Goal: Information Seeking & Learning: Learn about a topic

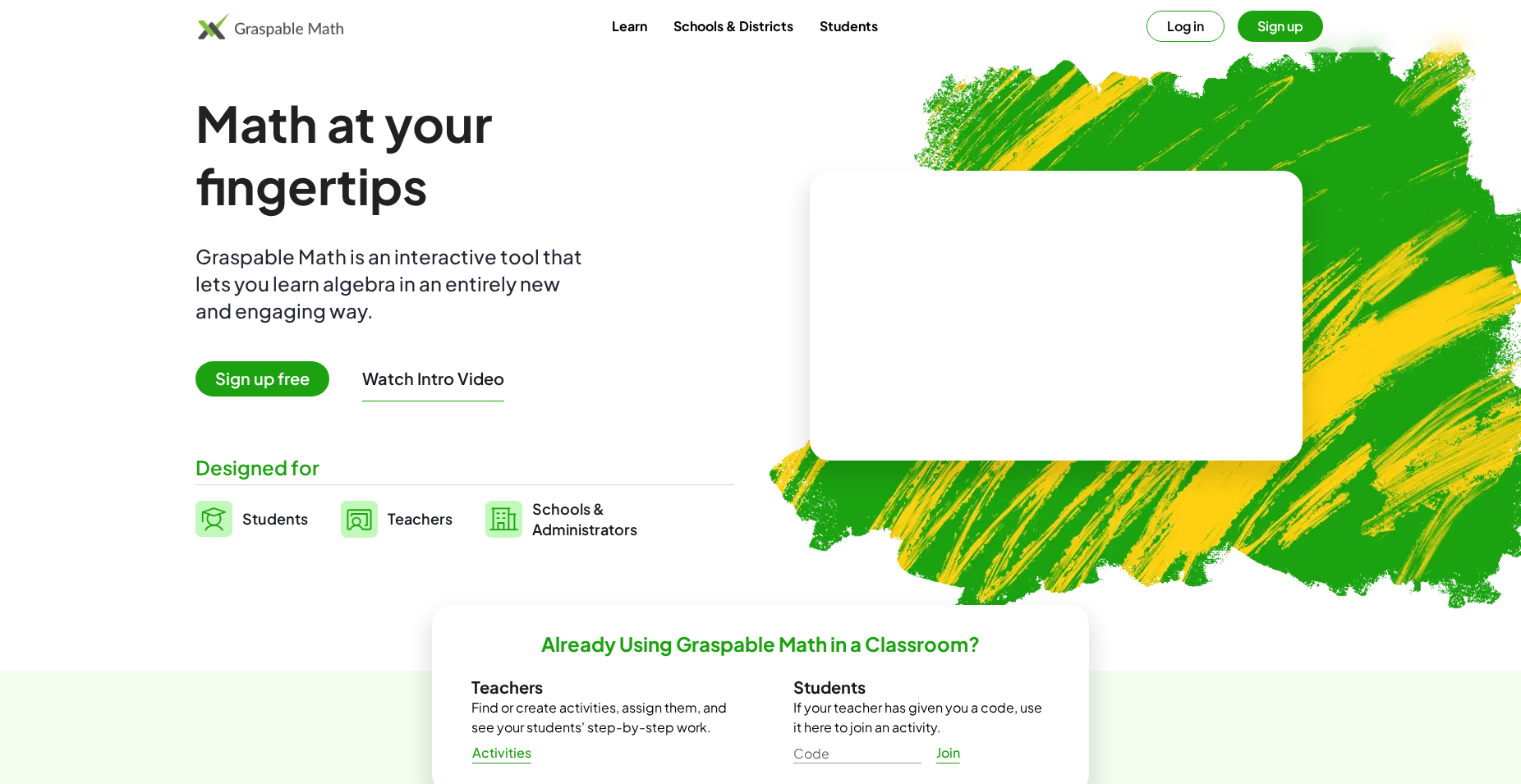
click at [858, 31] on link "Students" at bounding box center [849, 26] width 85 height 31
click at [1177, 27] on button "Log in" at bounding box center [1185, 26] width 78 height 31
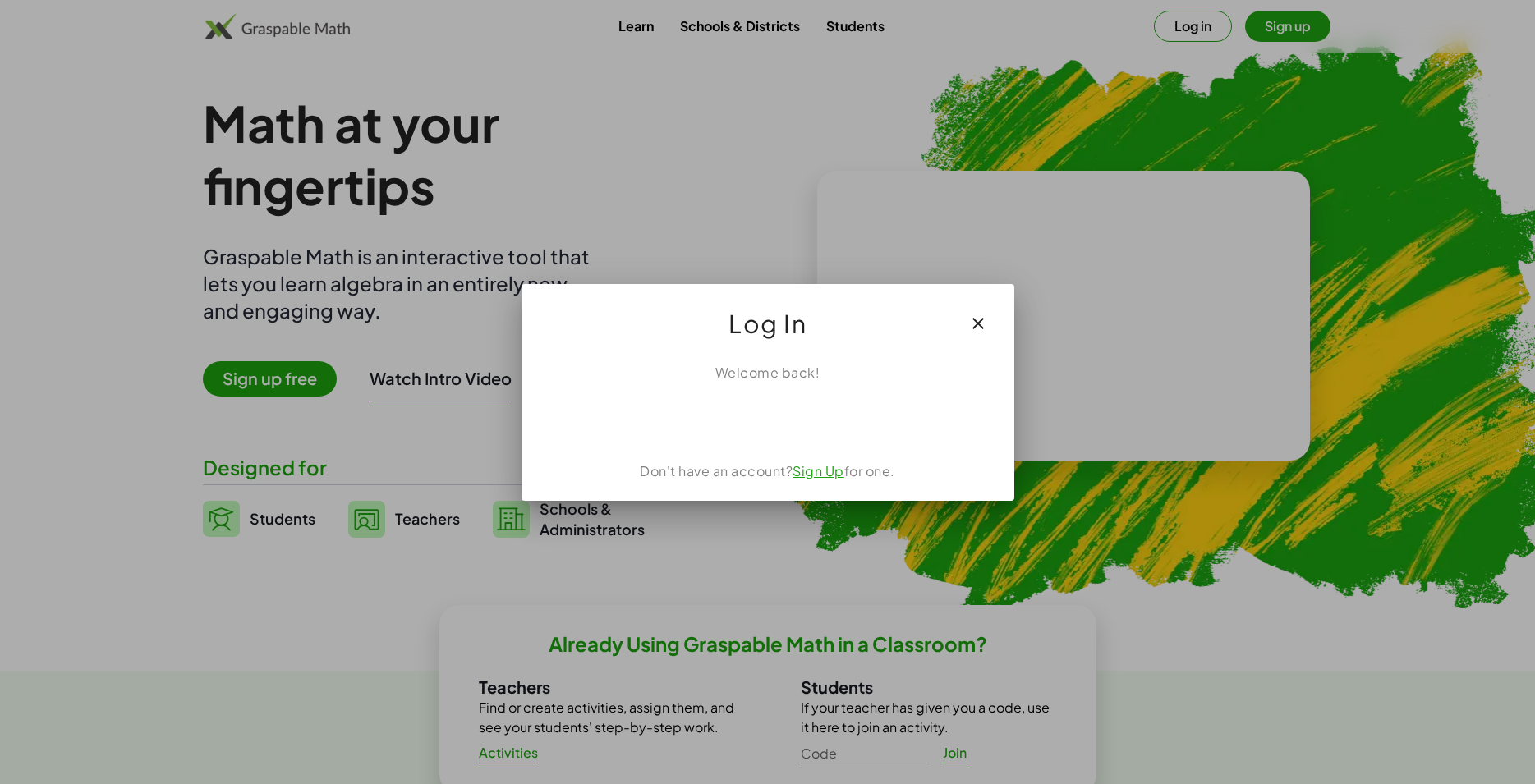
click at [814, 416] on div "Inloggen met Google. Wordt geopend in een nieuw tabblad" at bounding box center [767, 419] width 158 height 36
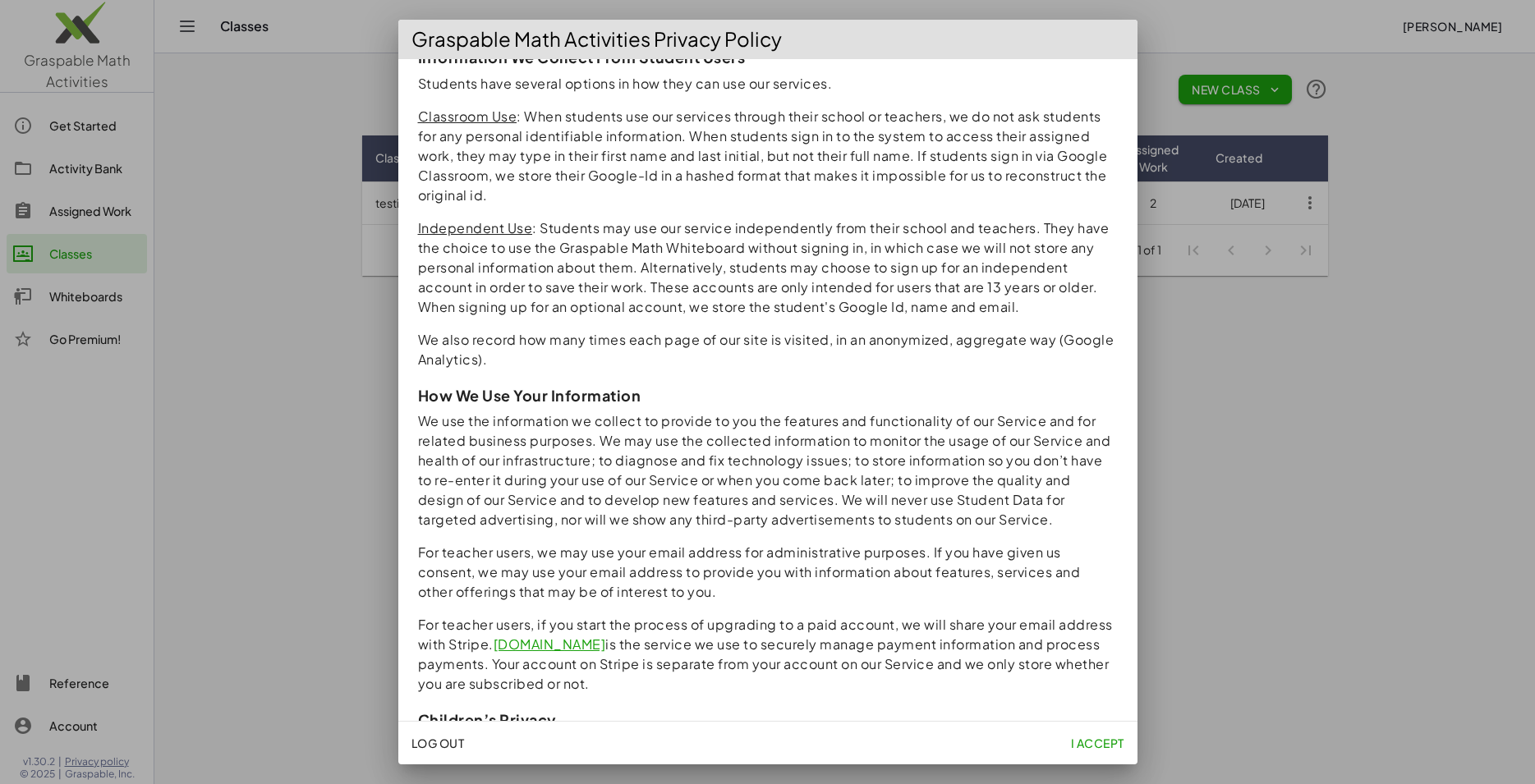
scroll to position [310, 0]
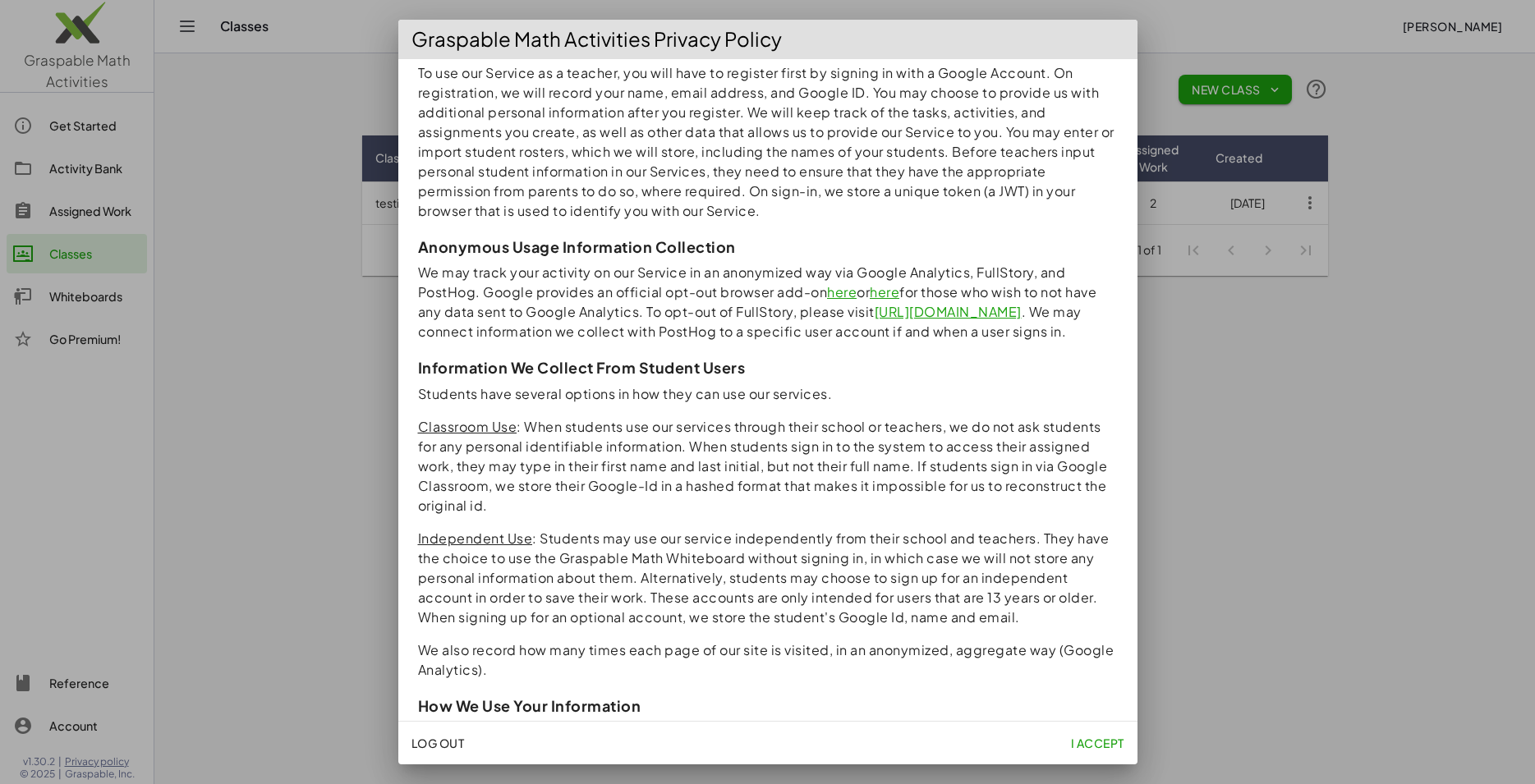
click at [1235, 357] on div at bounding box center [767, 392] width 1535 height 784
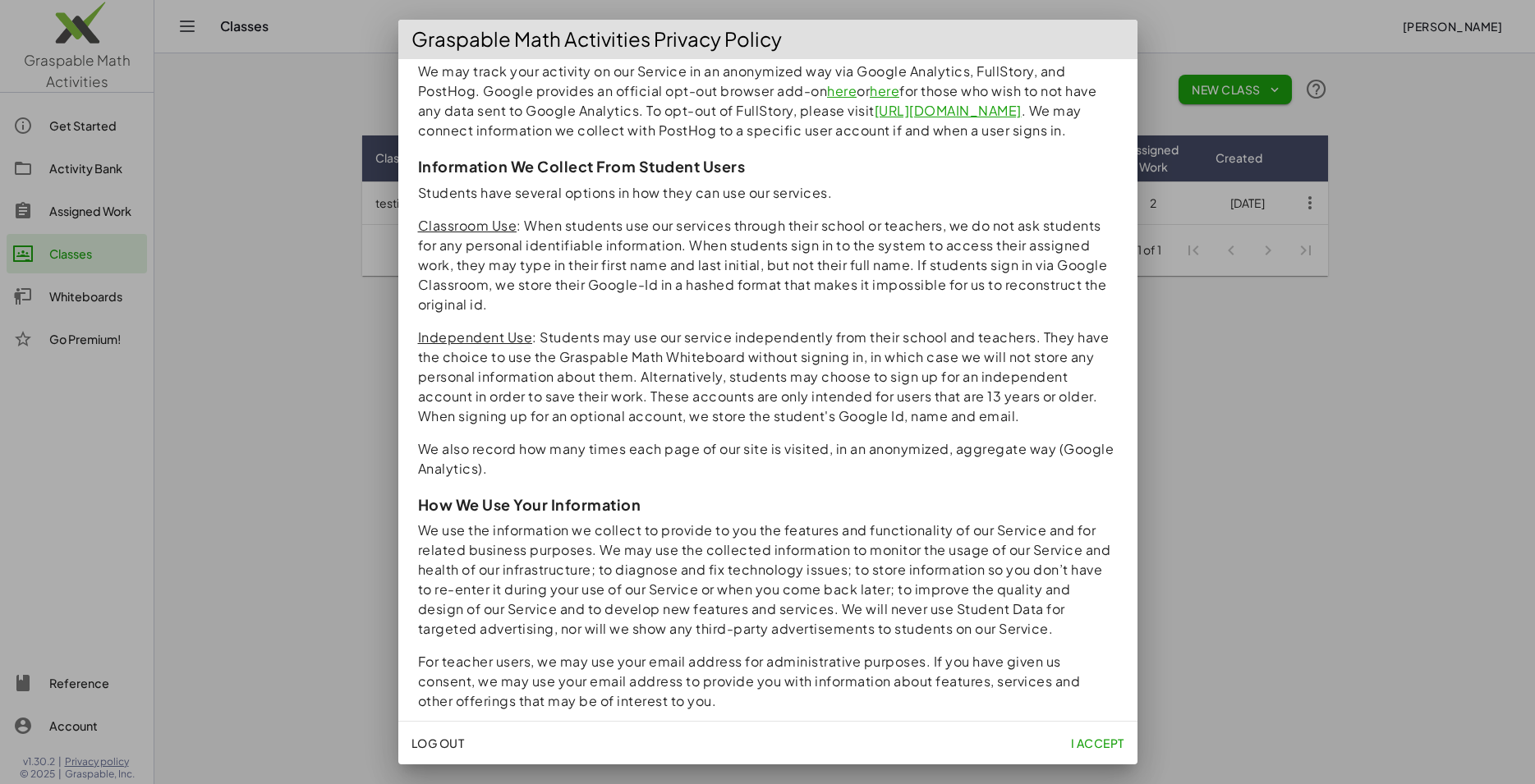
scroll to position [621, 0]
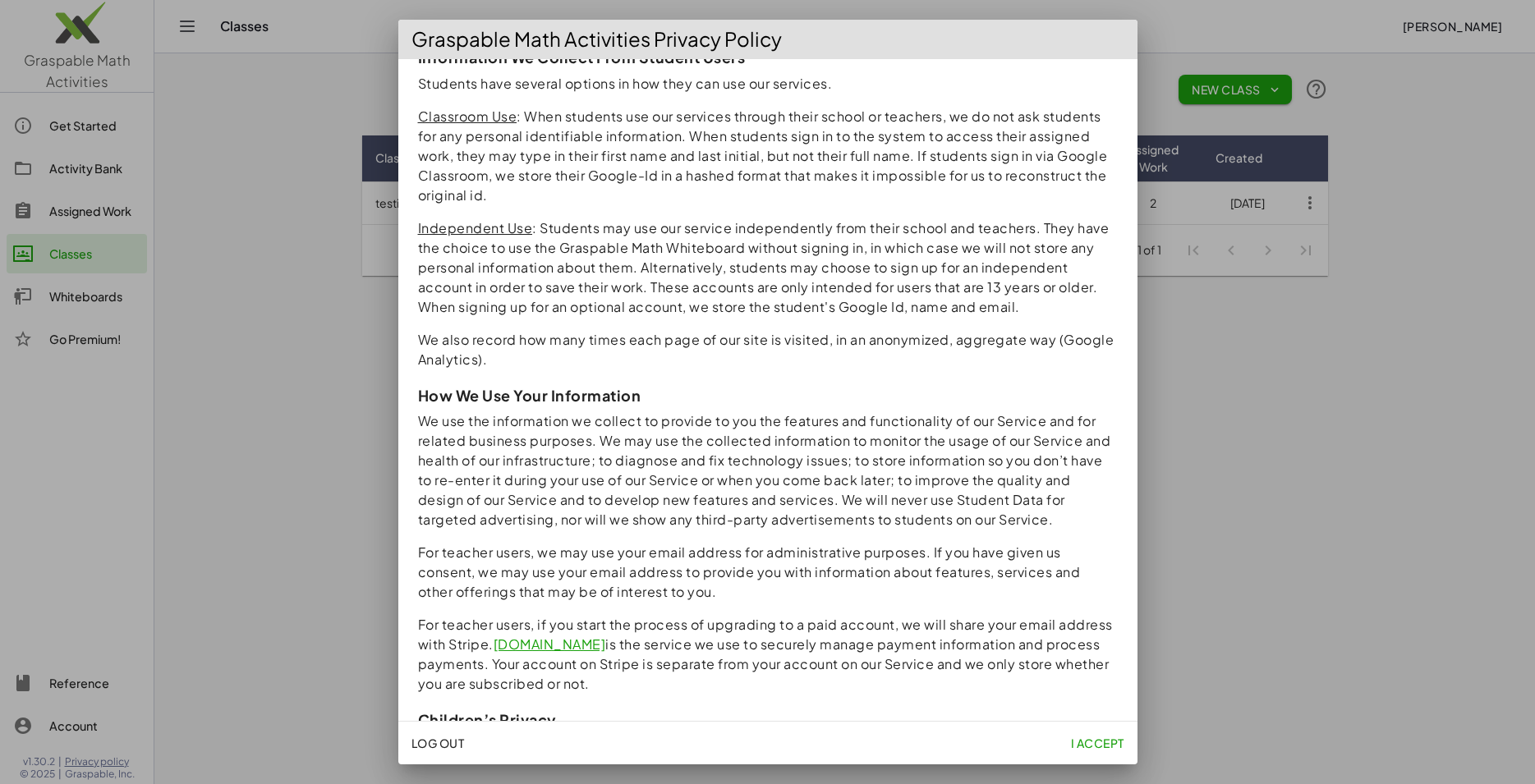
click at [1096, 737] on span "I accept" at bounding box center [1096, 742] width 53 height 15
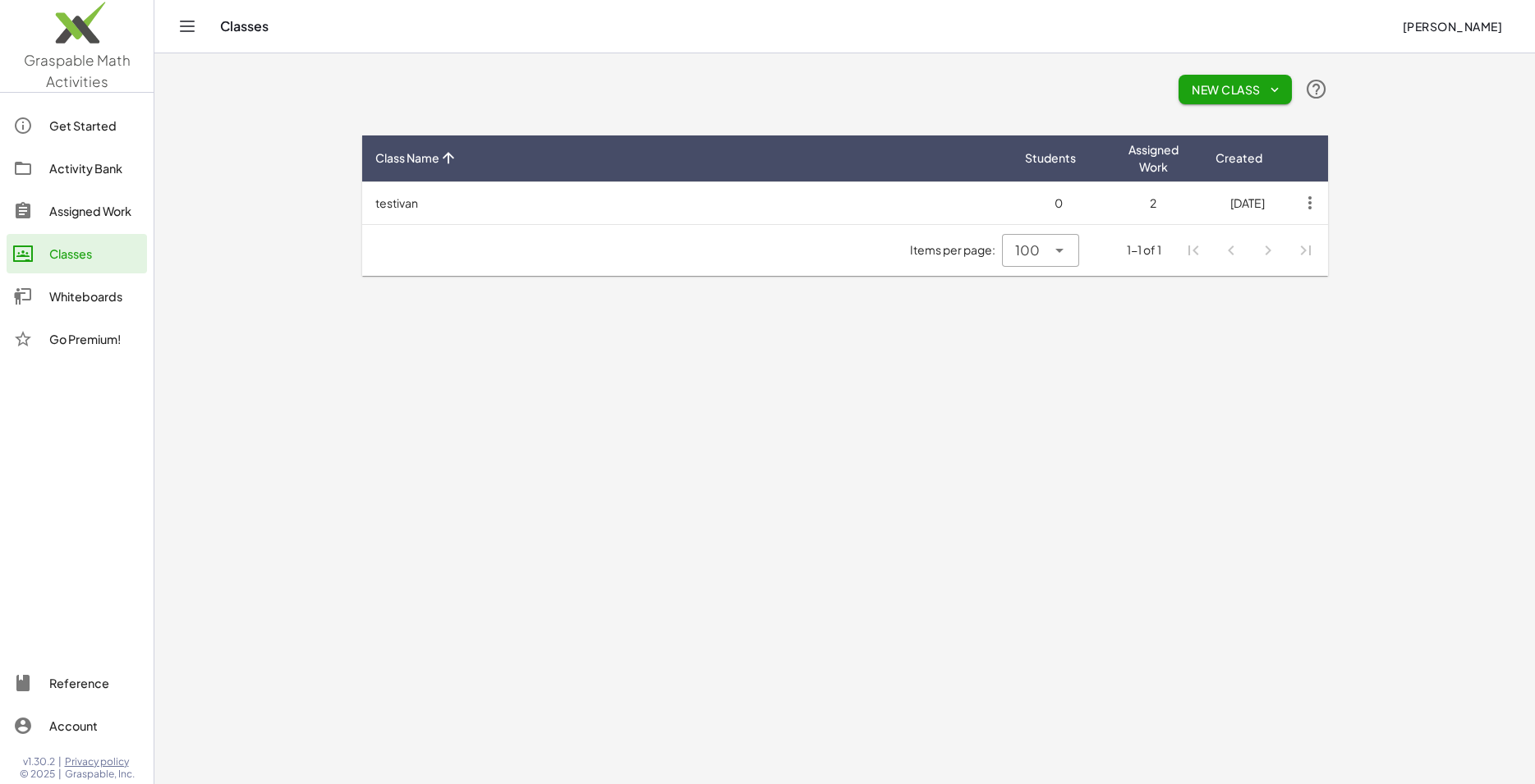
click at [753, 363] on main "New Class Class Name Students Assigned Work Created testivan 0 2 28/5/2022 Item…" at bounding box center [845, 392] width 1380 height 784
click at [95, 125] on div "Get Started" at bounding box center [95, 125] width 92 height 20
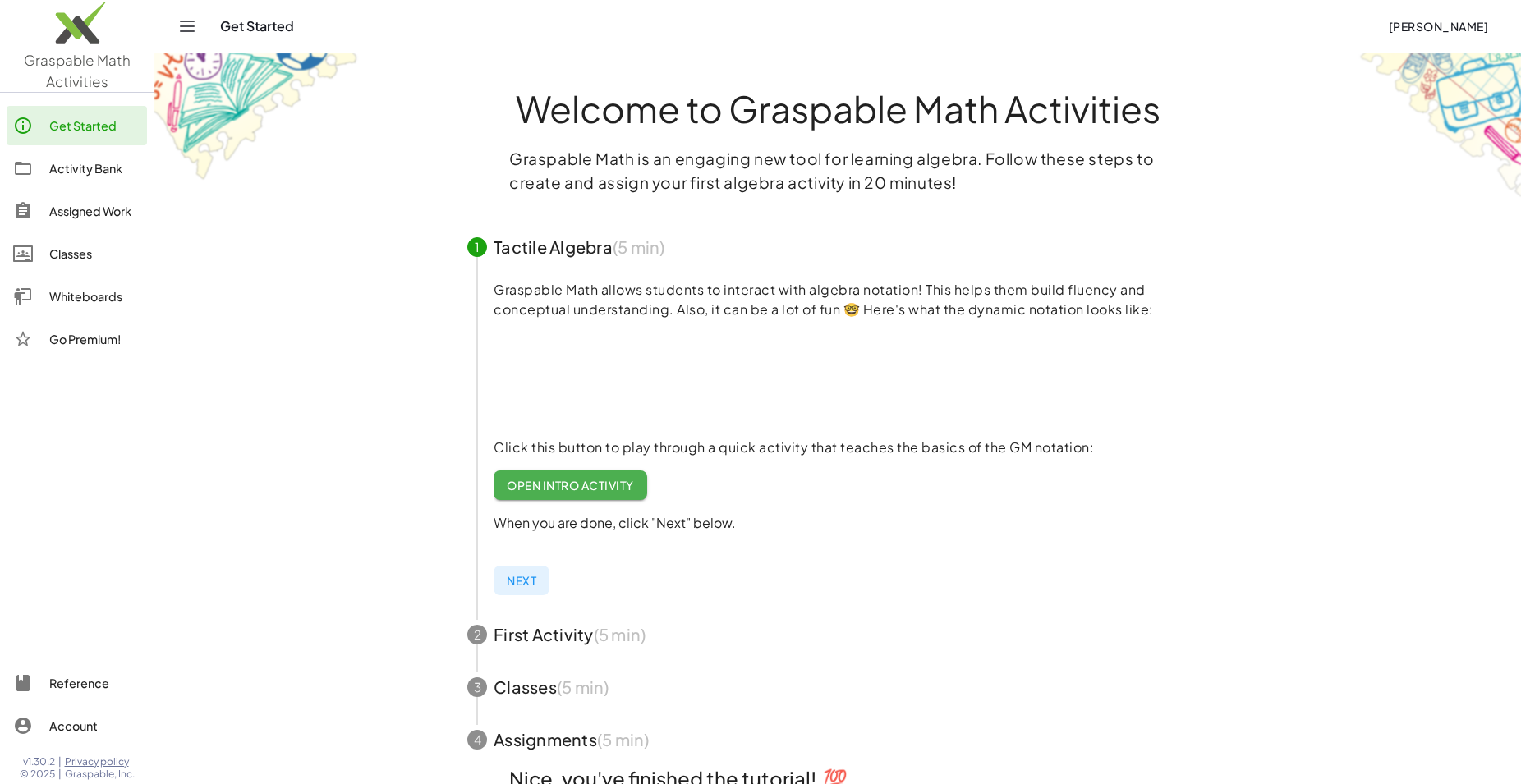
click at [71, 298] on div "Whiteboards" at bounding box center [95, 296] width 92 height 20
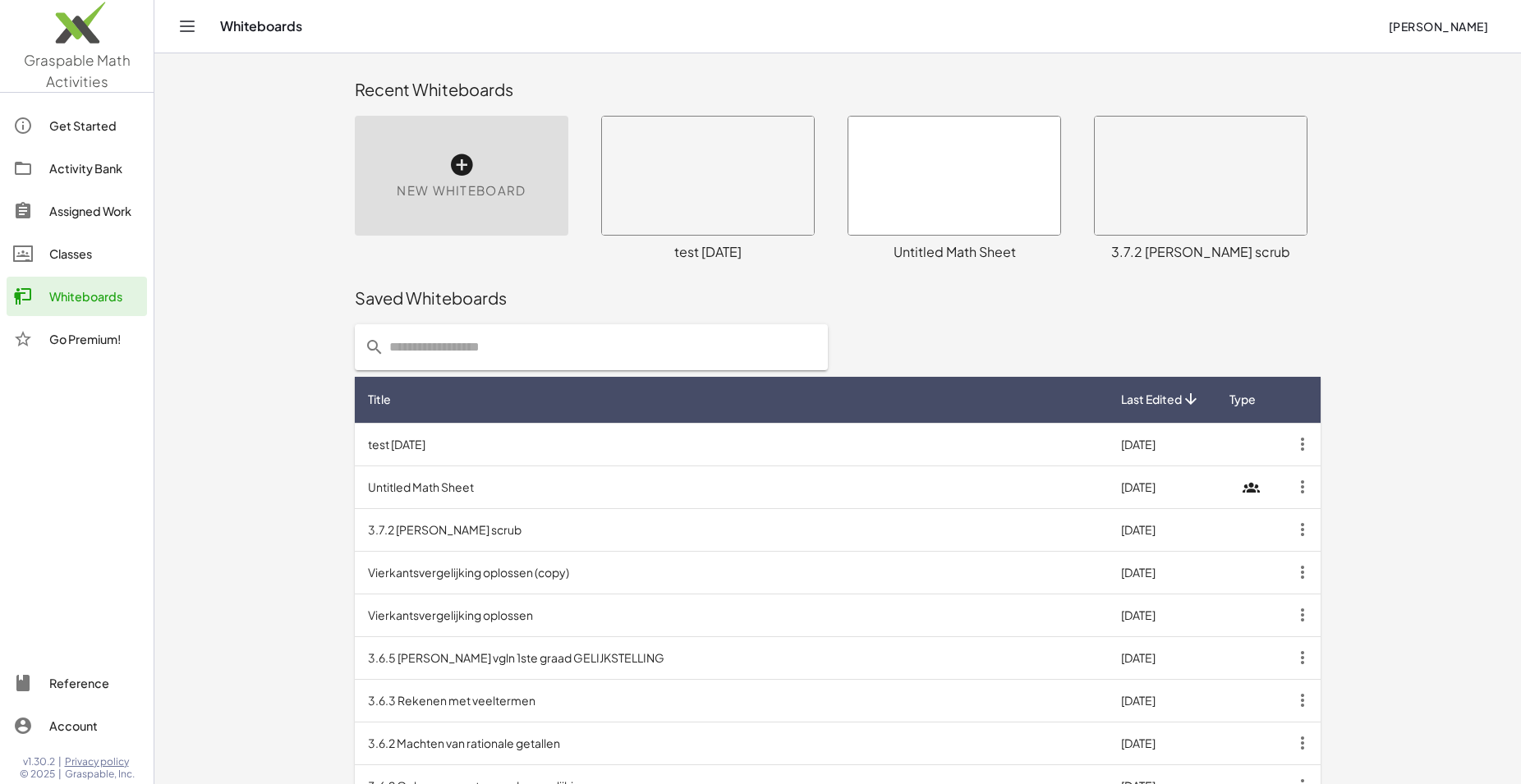
click at [81, 174] on div "Activity Bank" at bounding box center [95, 168] width 92 height 20
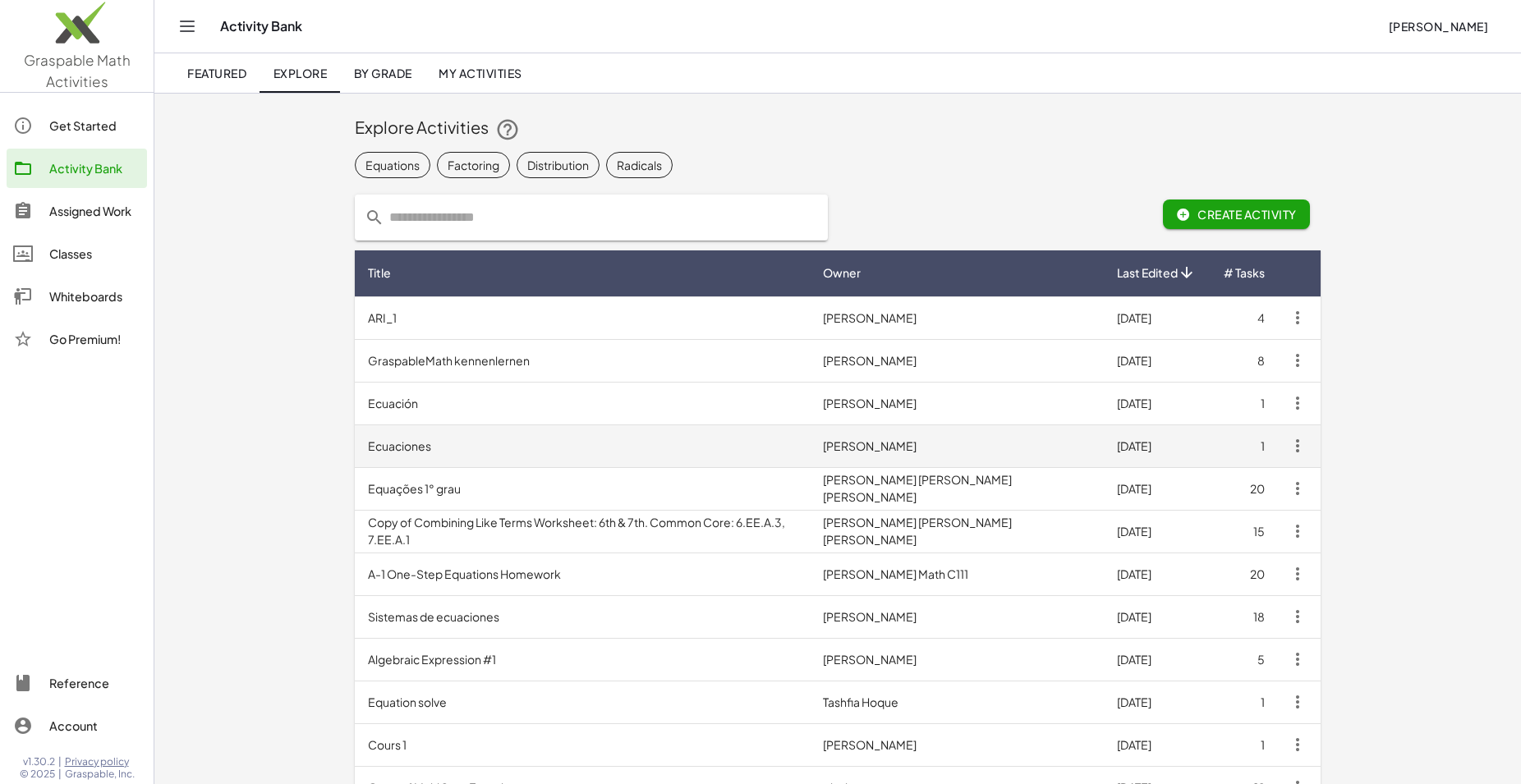
click at [411, 449] on td "Ecuaciones" at bounding box center [583, 445] width 455 height 43
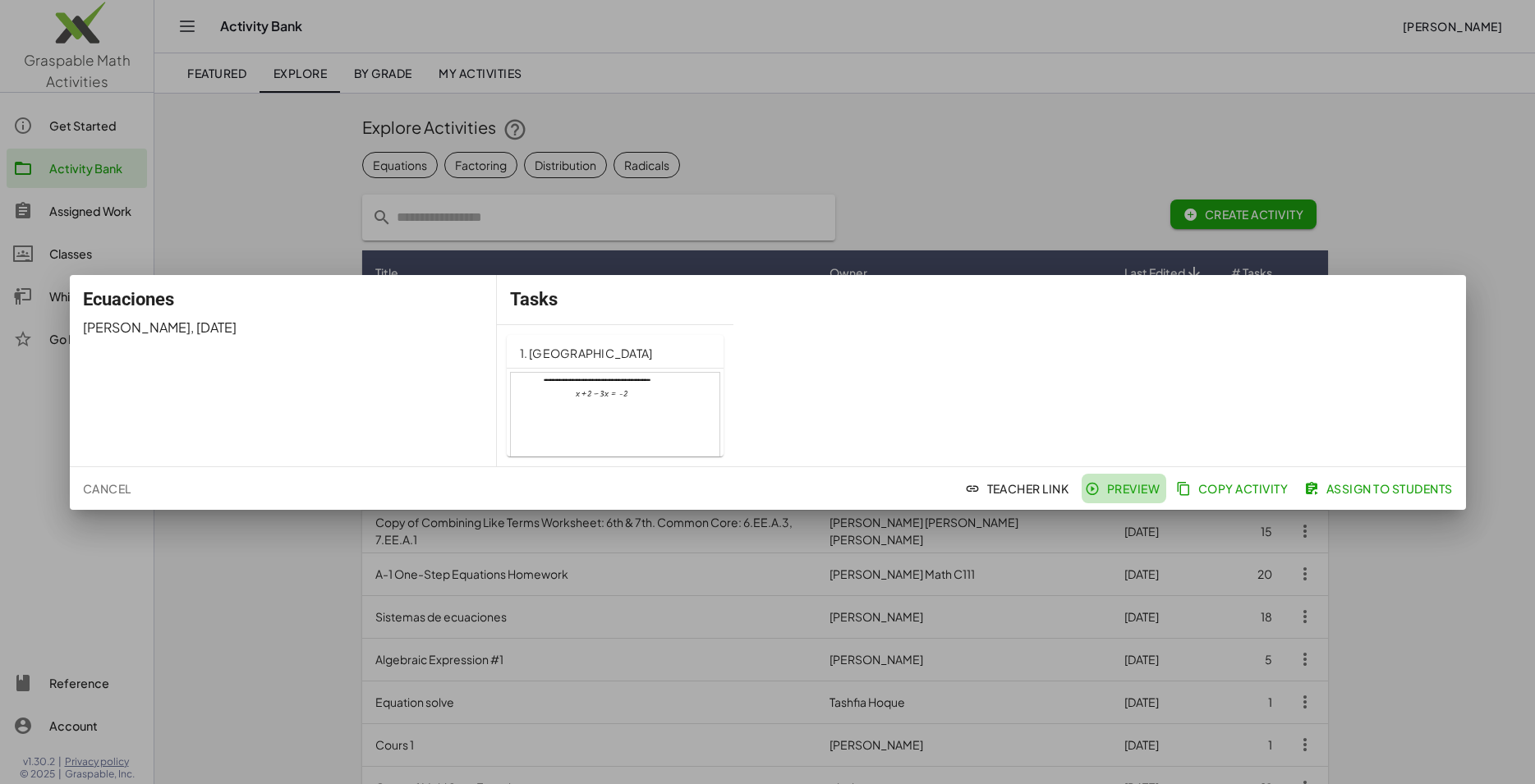
click at [1130, 488] on span "Preview" at bounding box center [1124, 488] width 72 height 15
click at [1453, 209] on div at bounding box center [767, 392] width 1535 height 784
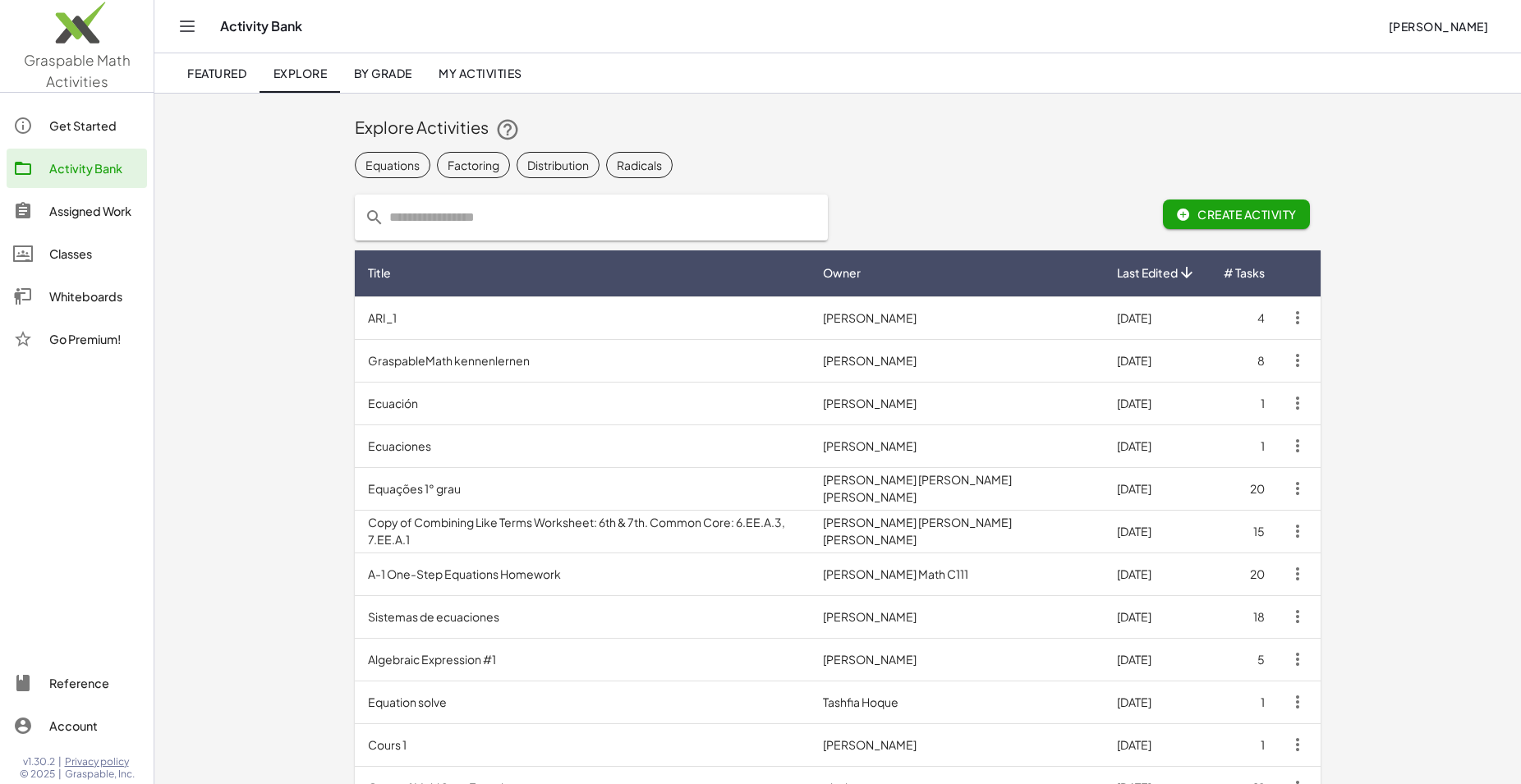
click at [53, 49] on img at bounding box center [77, 27] width 154 height 70
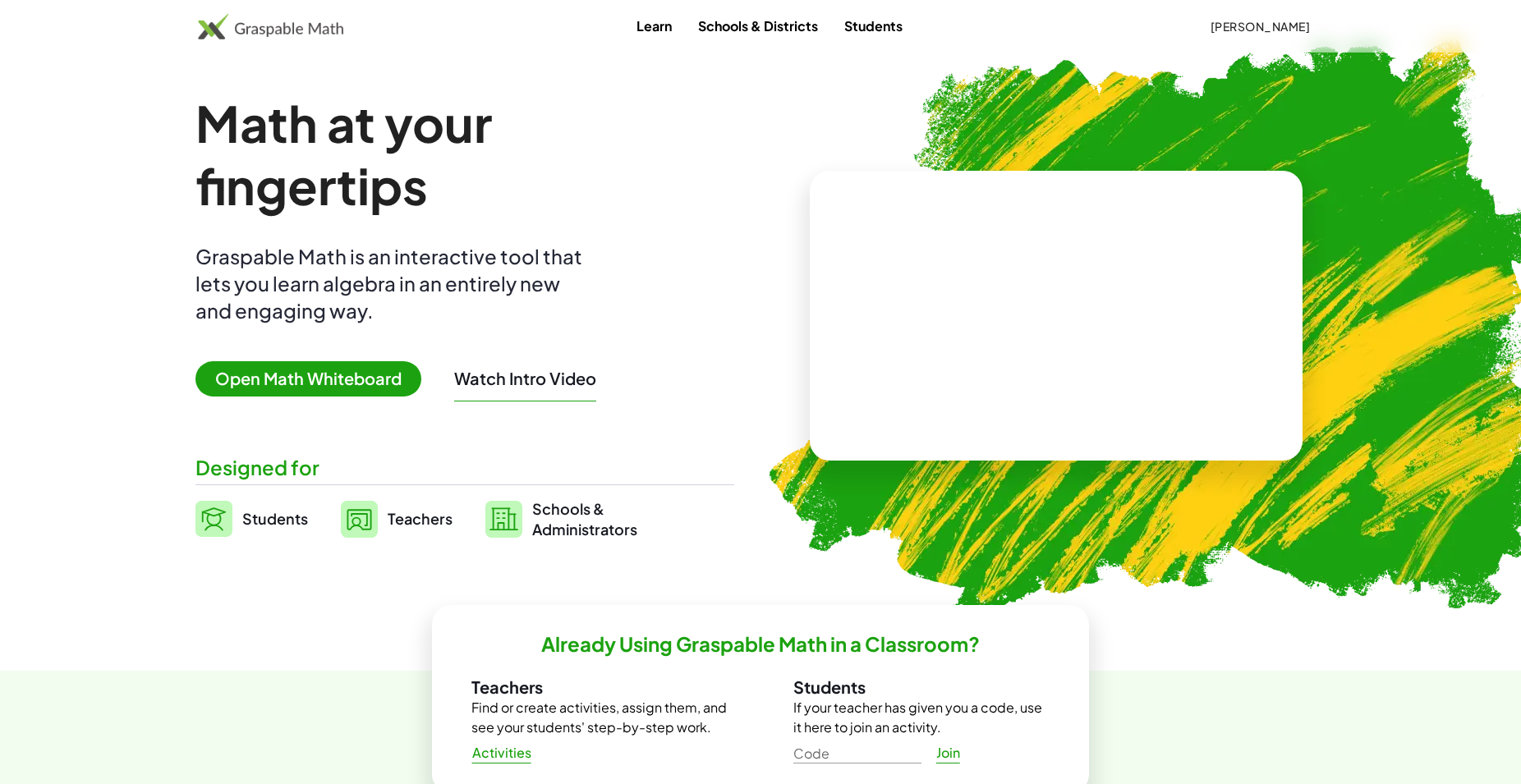
click at [360, 378] on span "Open Math Whiteboard" at bounding box center [309, 378] width 226 height 35
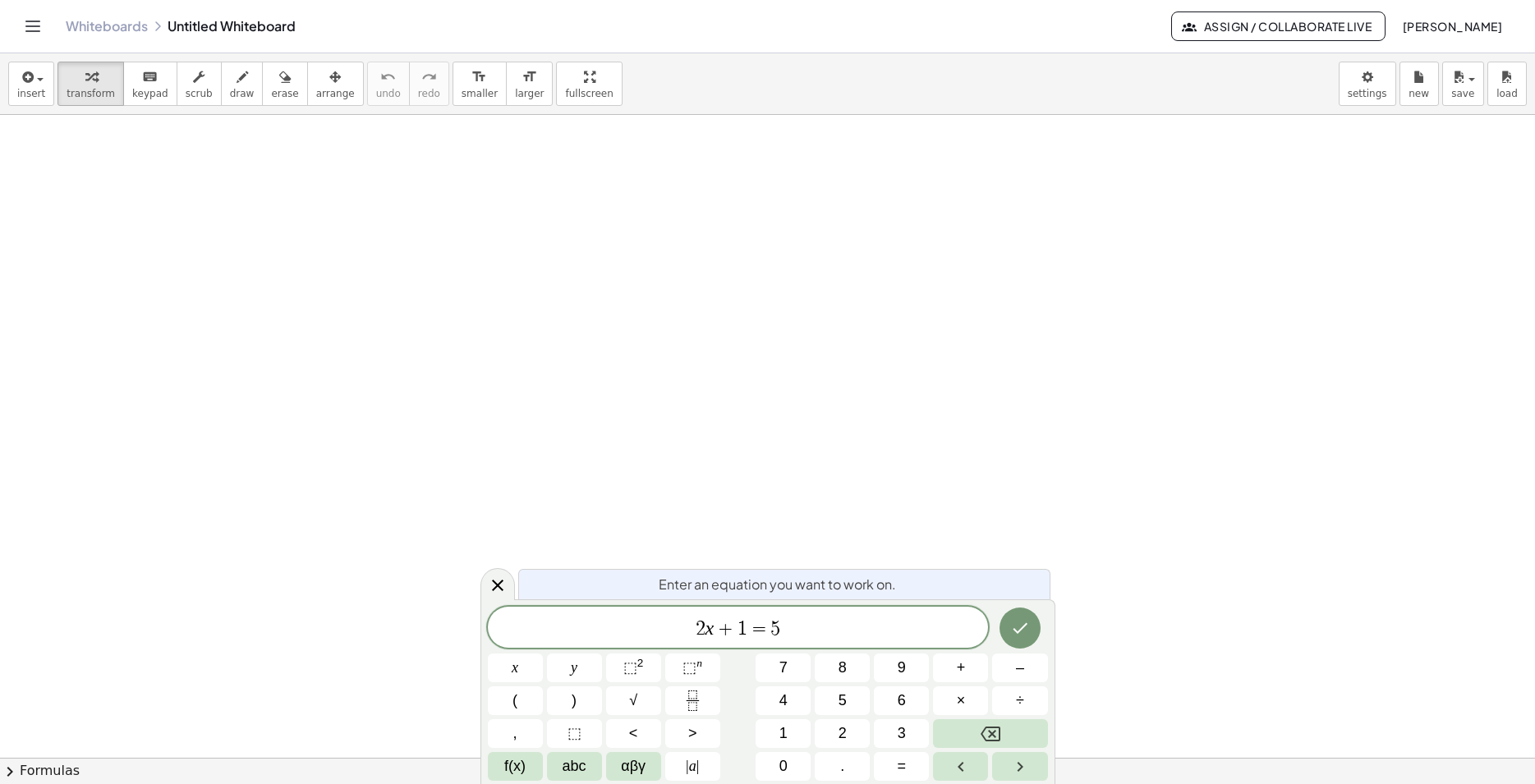
scroll to position [97, 9]
click at [1025, 629] on icon "Done" at bounding box center [1019, 628] width 20 height 20
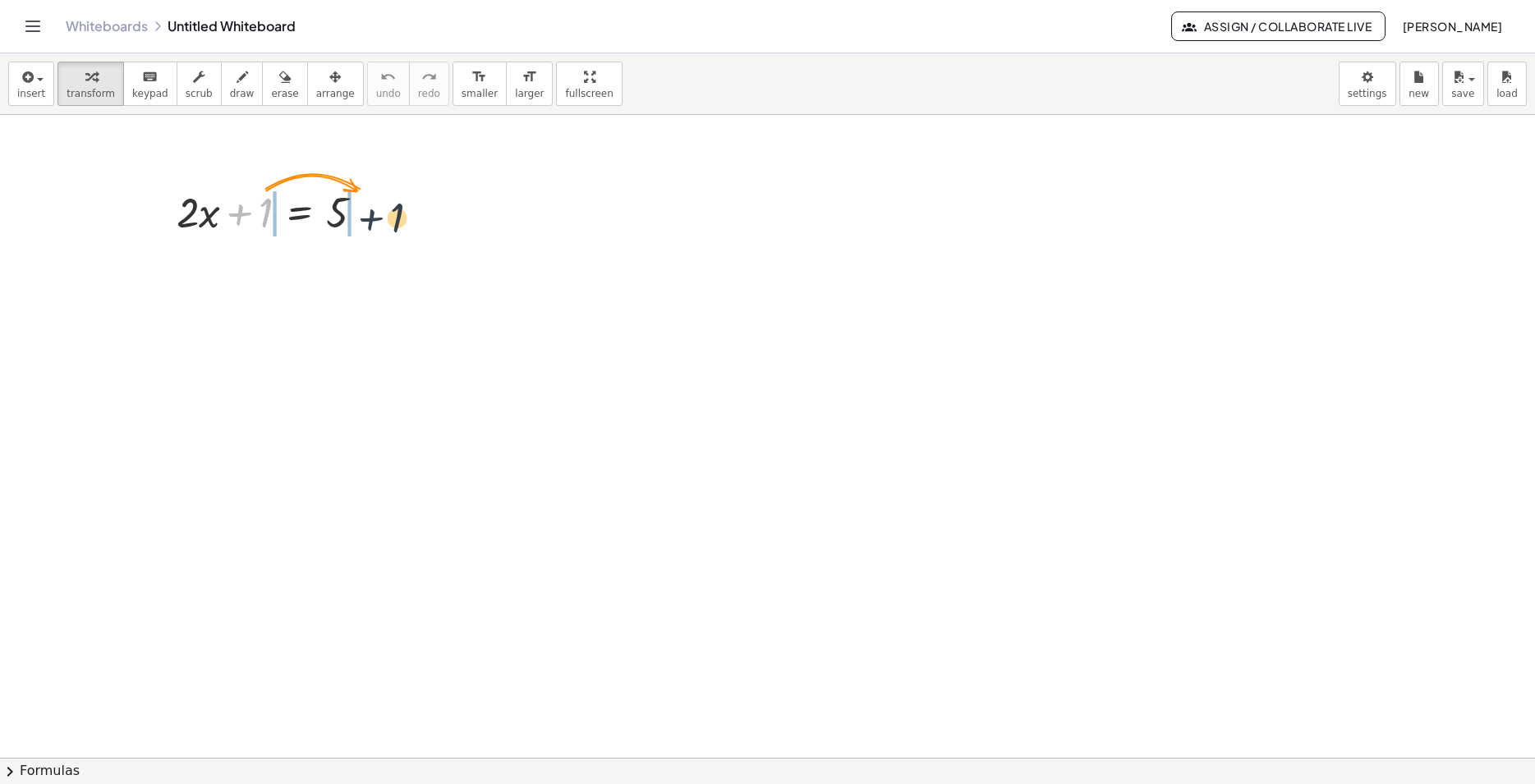
drag, startPoint x: 233, startPoint y: 221, endPoint x: 383, endPoint y: 228, distance: 150.2
click at [383, 228] on div at bounding box center [276, 210] width 216 height 56
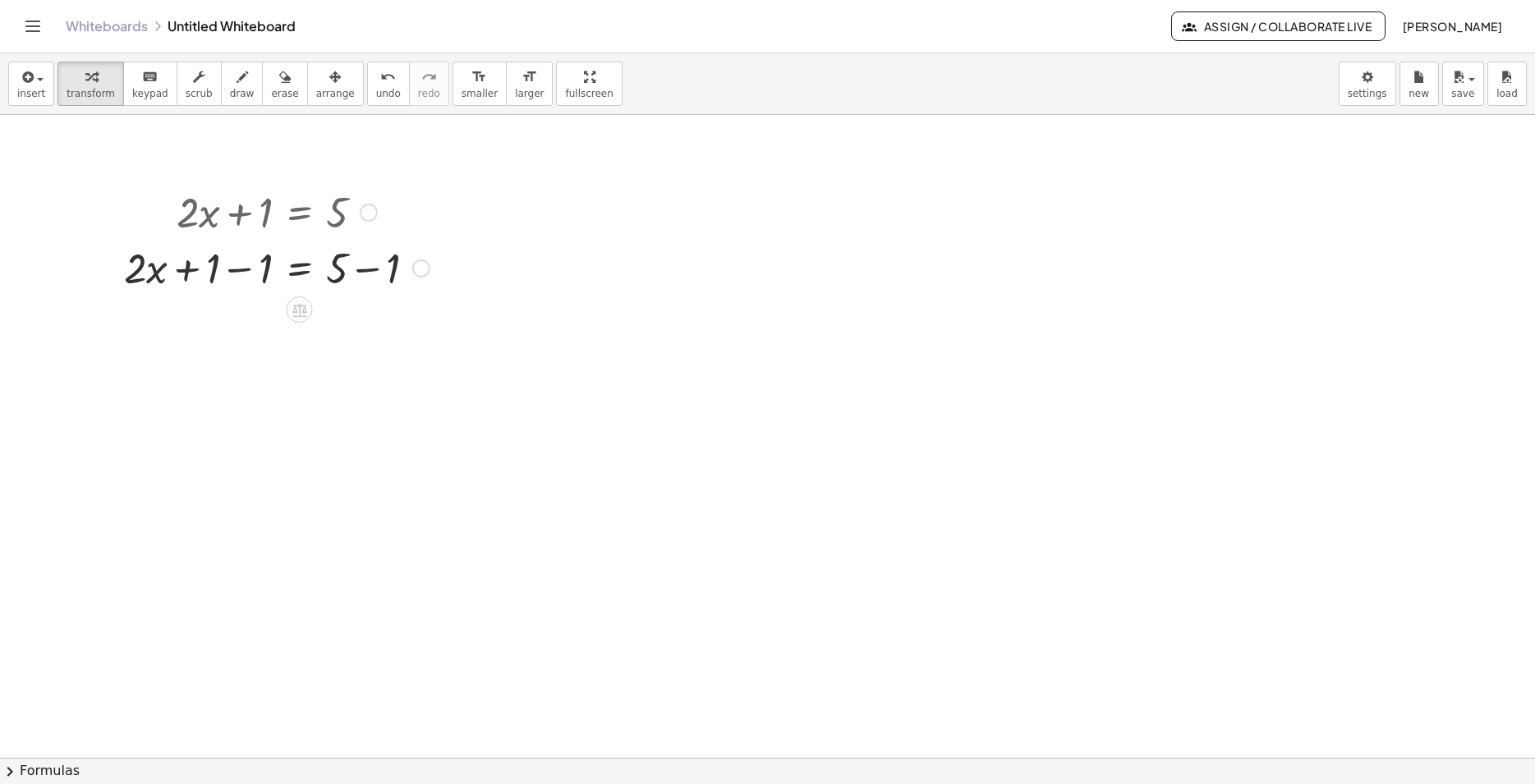
click at [367, 272] on div at bounding box center [276, 266] width 322 height 56
click at [233, 268] on div at bounding box center [251, 266] width 270 height 56
drag, startPoint x: 275, startPoint y: 355, endPoint x: 323, endPoint y: 340, distance: 50.3
click at [323, 340] on div at bounding box center [276, 322] width 322 height 56
click at [341, 389] on div at bounding box center [276, 392] width 322 height 82
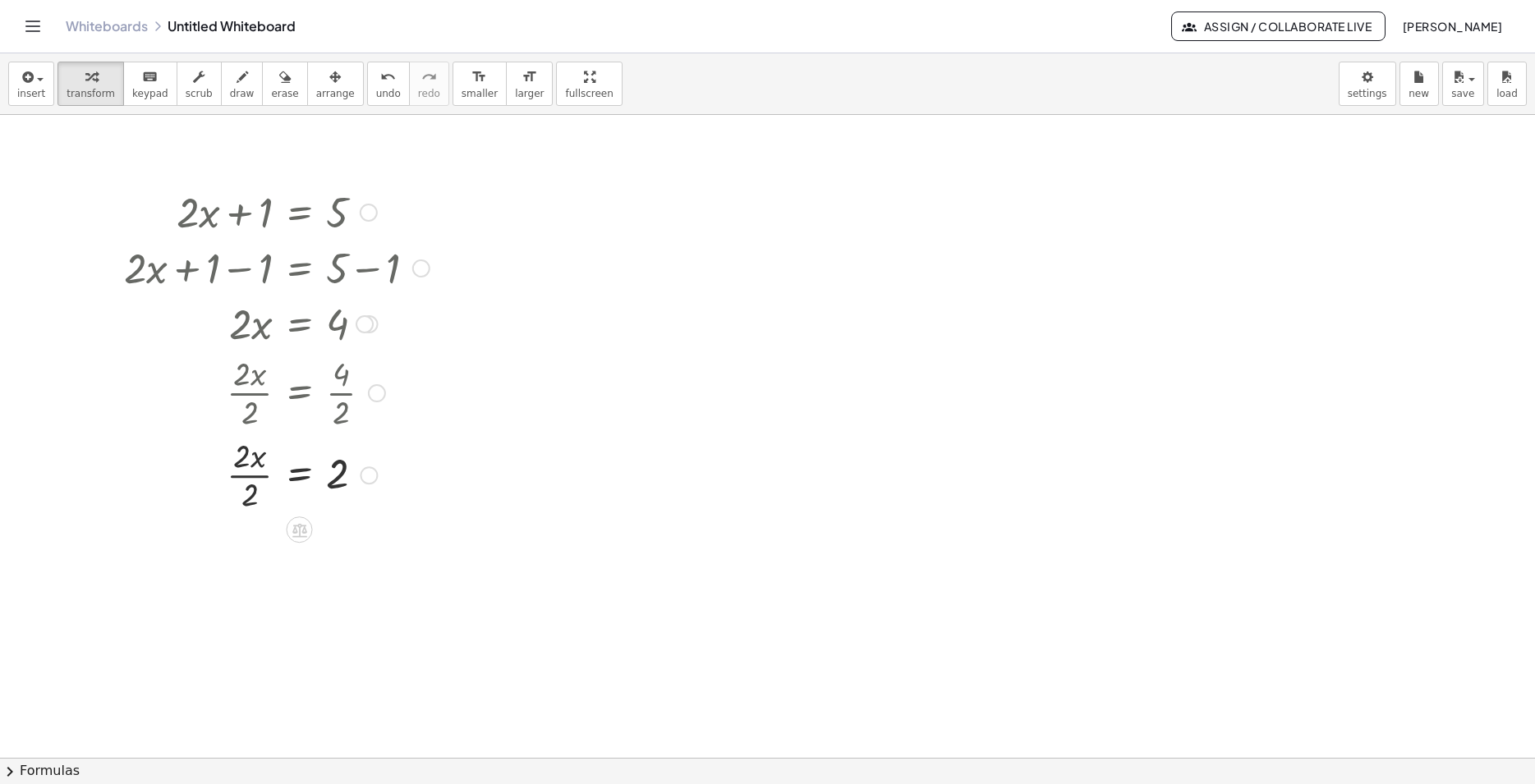
click at [248, 475] on div at bounding box center [276, 474] width 322 height 82
